Goal: Information Seeking & Learning: Find specific fact

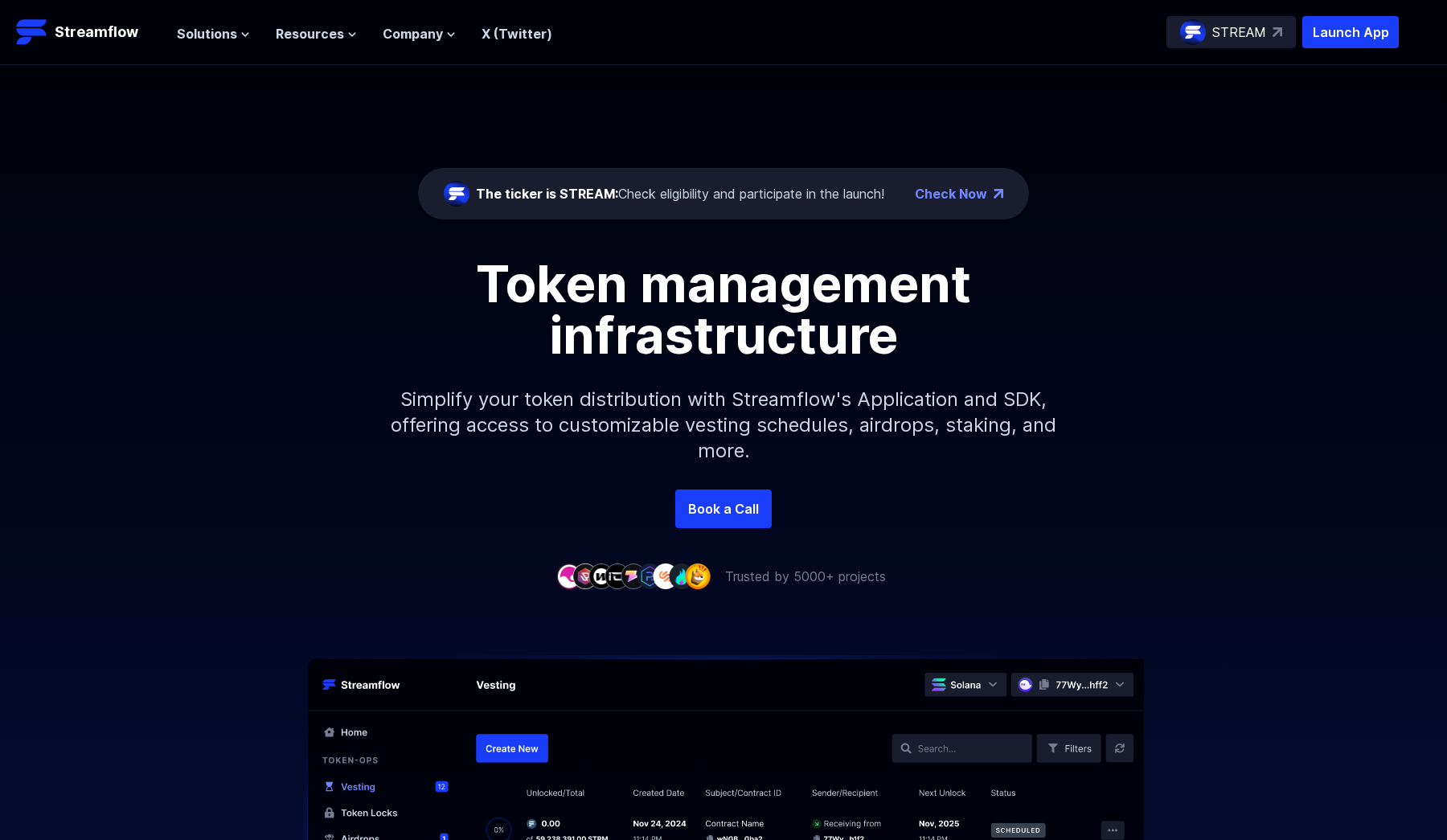
drag, startPoint x: 0, startPoint y: 0, endPoint x: 716, endPoint y: 288, distance: 771.8
click at [716, 288] on h1 "Token management infrastructure" at bounding box center [723, 309] width 723 height 103
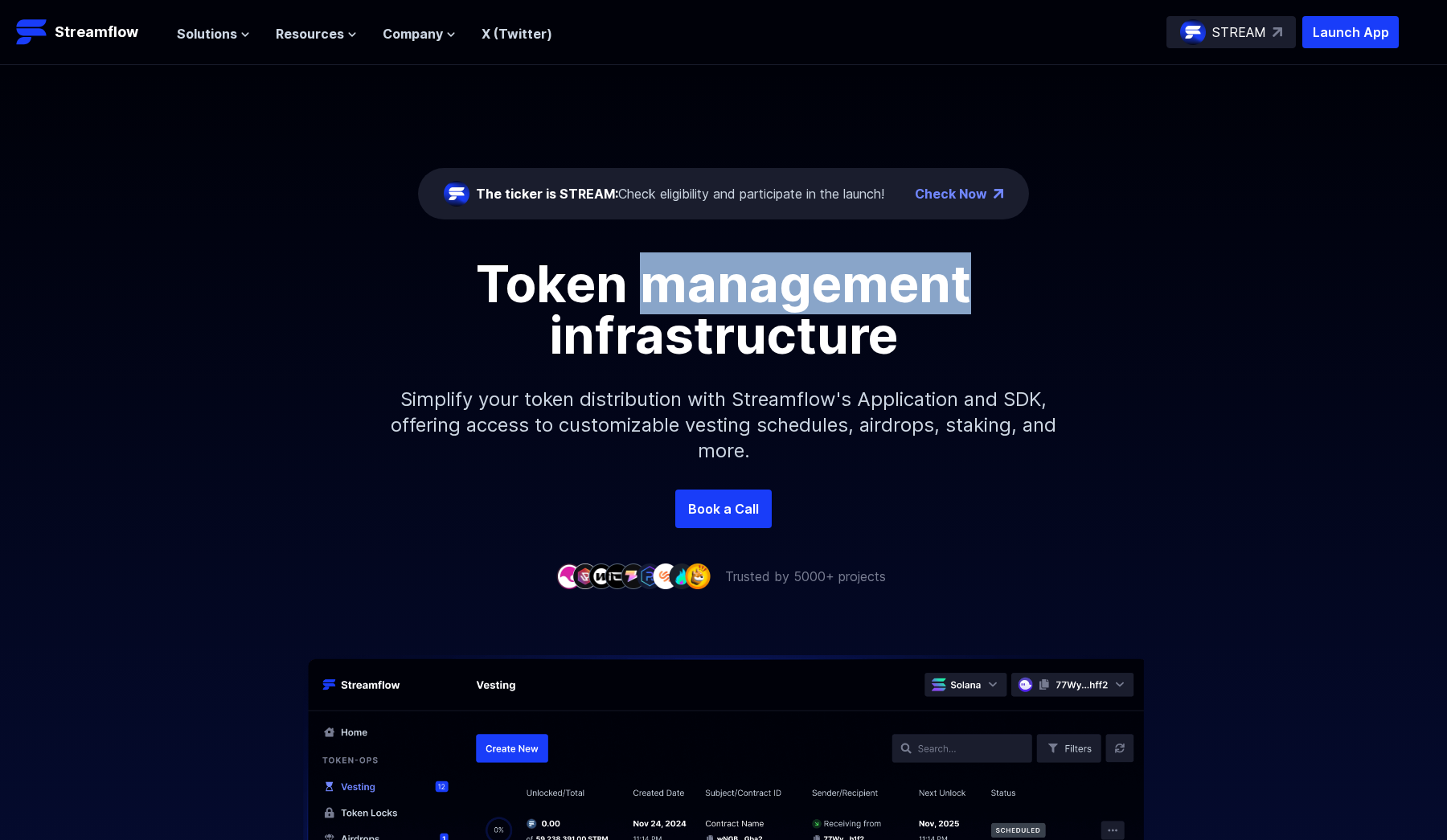
click at [716, 288] on h1 "Token management infrastructure" at bounding box center [723, 309] width 723 height 103
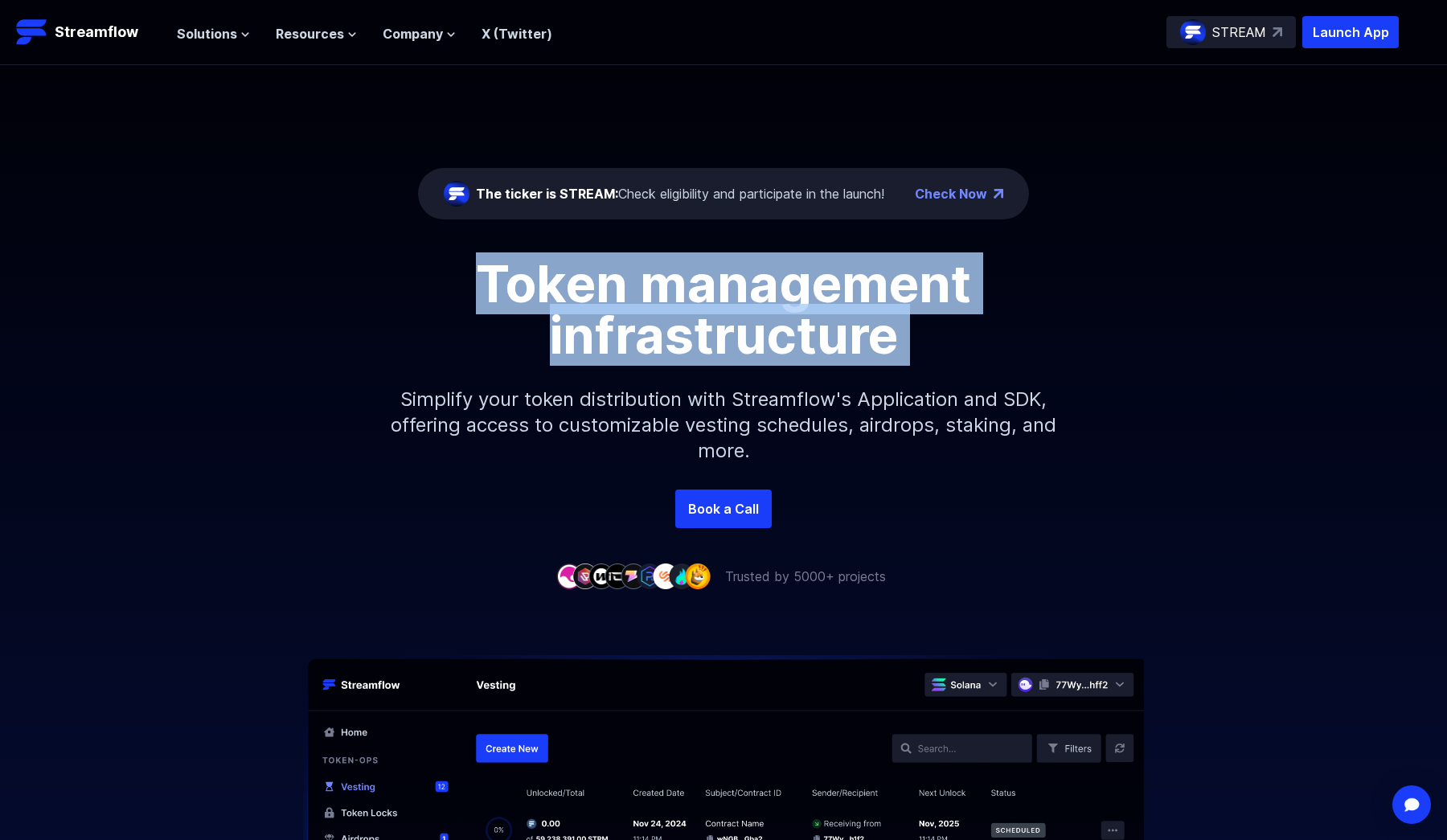
click at [716, 288] on h1 "Token management infrastructure" at bounding box center [723, 309] width 723 height 103
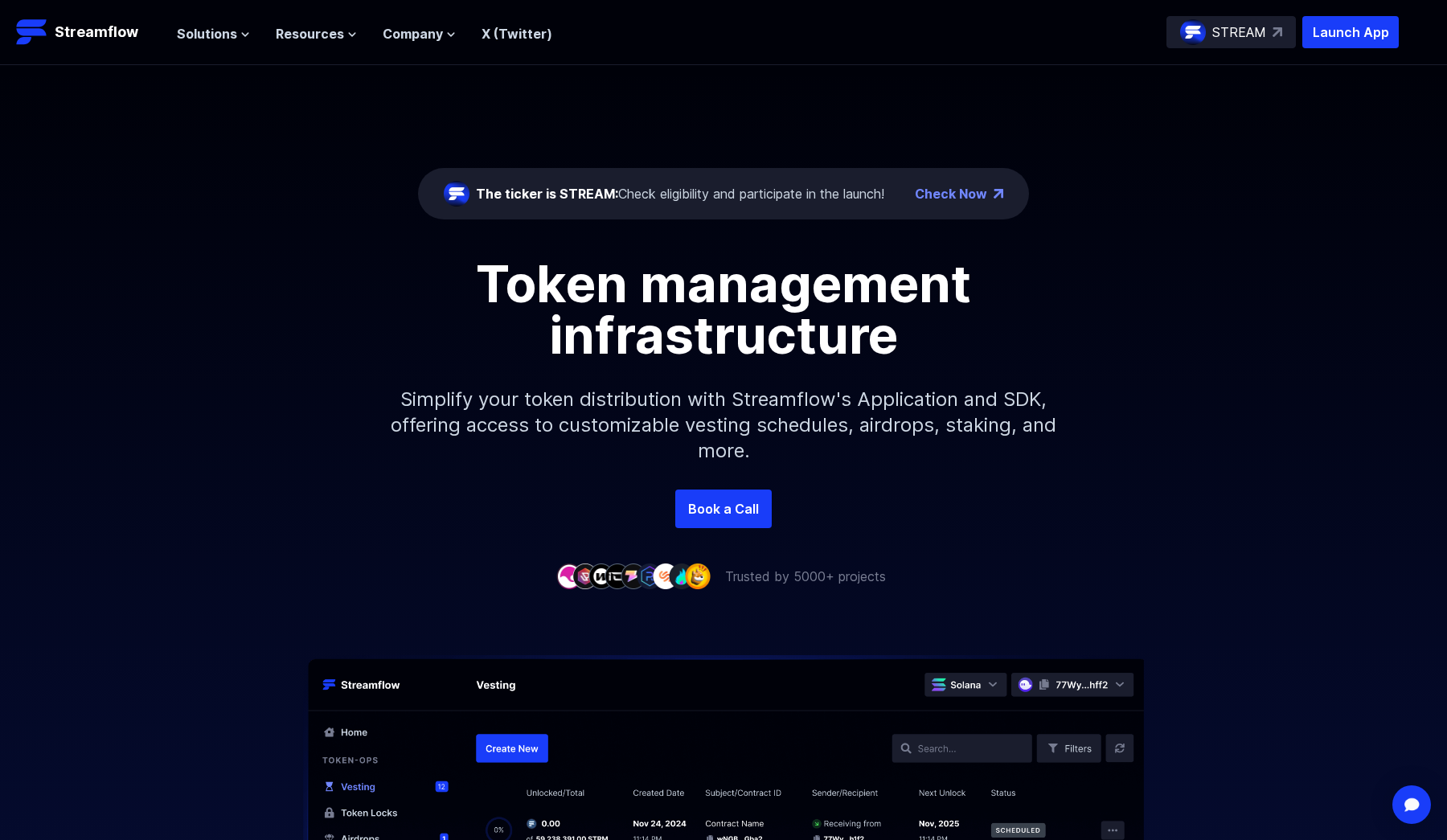
click at [791, 377] on p "Simplify your token distribution with Streamflow's Application and SDK, offerin…" at bounding box center [723, 425] width 691 height 129
click at [89, 34] on p "Streamflow" at bounding box center [96, 32] width 83 height 23
click at [577, 193] on span "The ticker is STREAM:" at bounding box center [546, 193] width 142 height 16
copy span "STREAM"
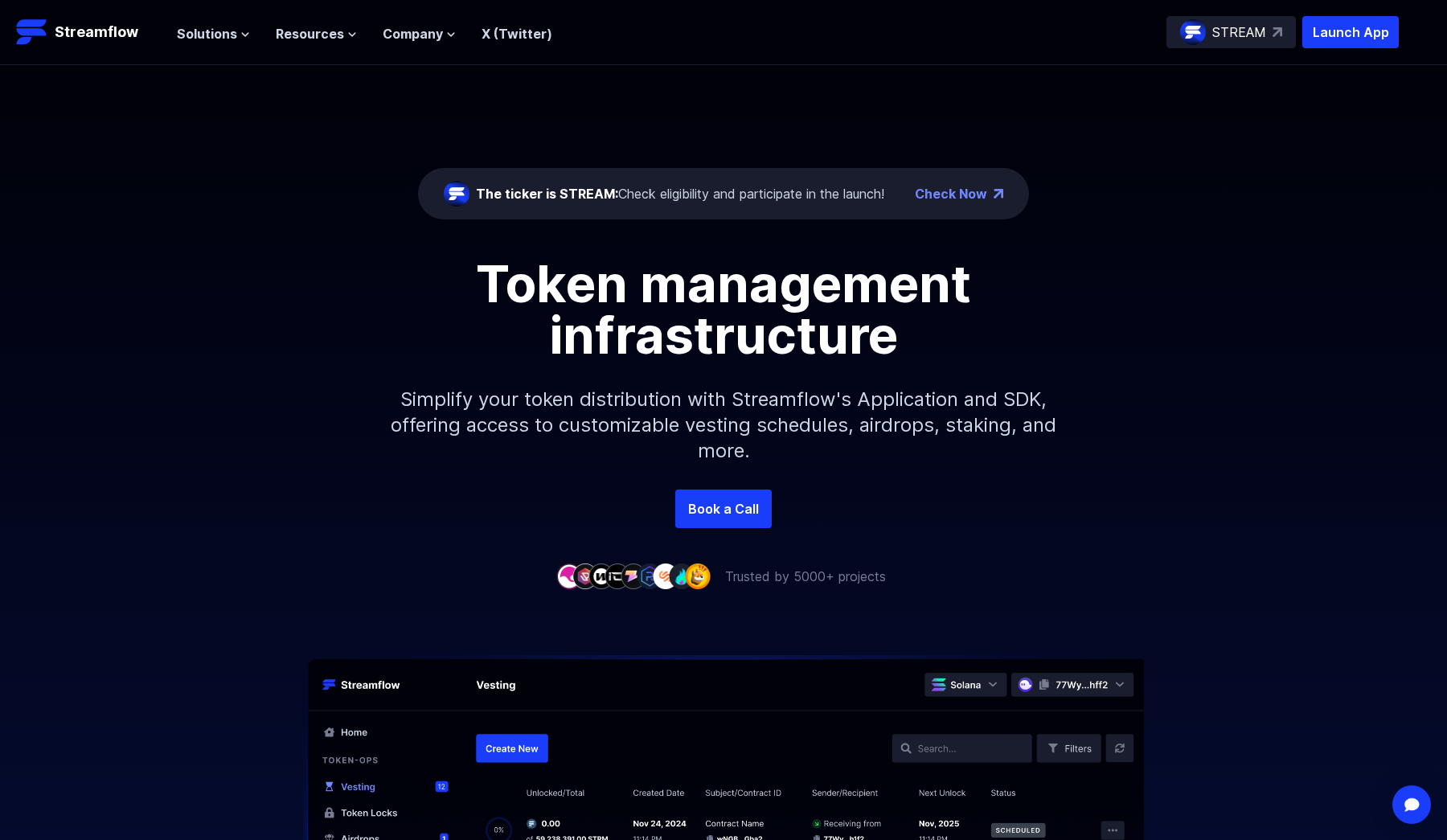
click at [795, 316] on h1 "Token management infrastructure" at bounding box center [723, 309] width 723 height 103
